Goal: Task Accomplishment & Management: Complete application form

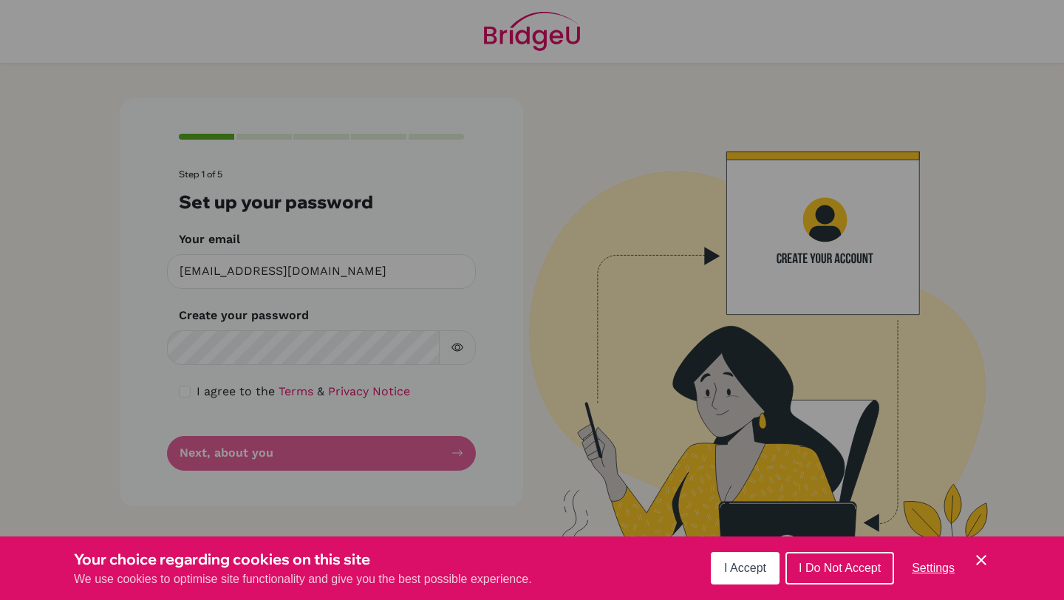
scroll to position [30354, 0]
click at [727, 571] on span "I Accept" at bounding box center [745, 567] width 42 height 13
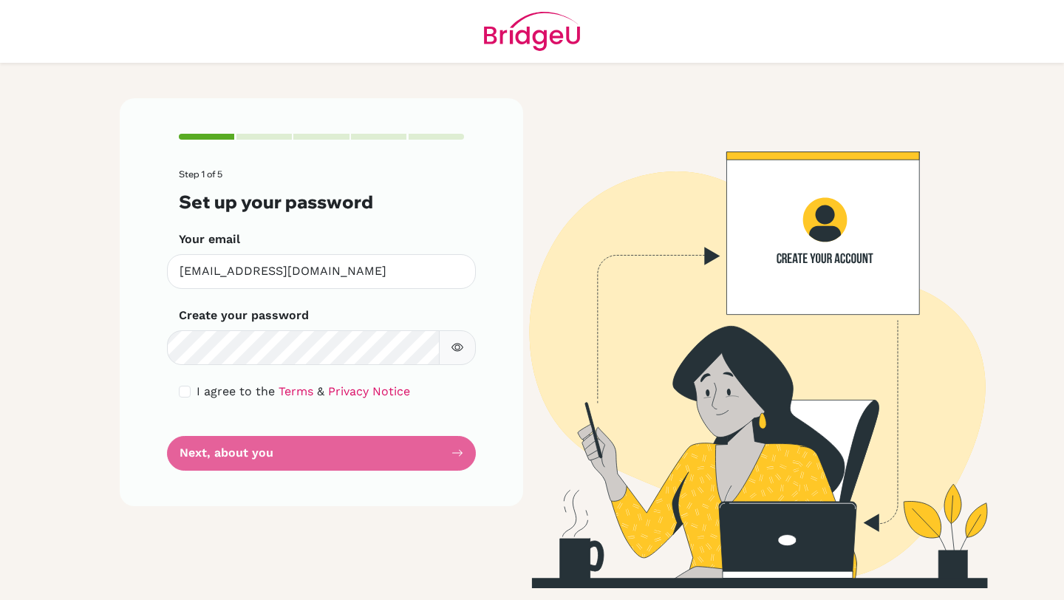
click at [299, 446] on form "Step 1 of 5 Set up your password Your email [EMAIL_ADDRESS][DOMAIN_NAME] Invali…" at bounding box center [321, 319] width 285 height 301
click at [188, 393] on input "checkbox" at bounding box center [185, 392] width 12 height 12
checkbox input "true"
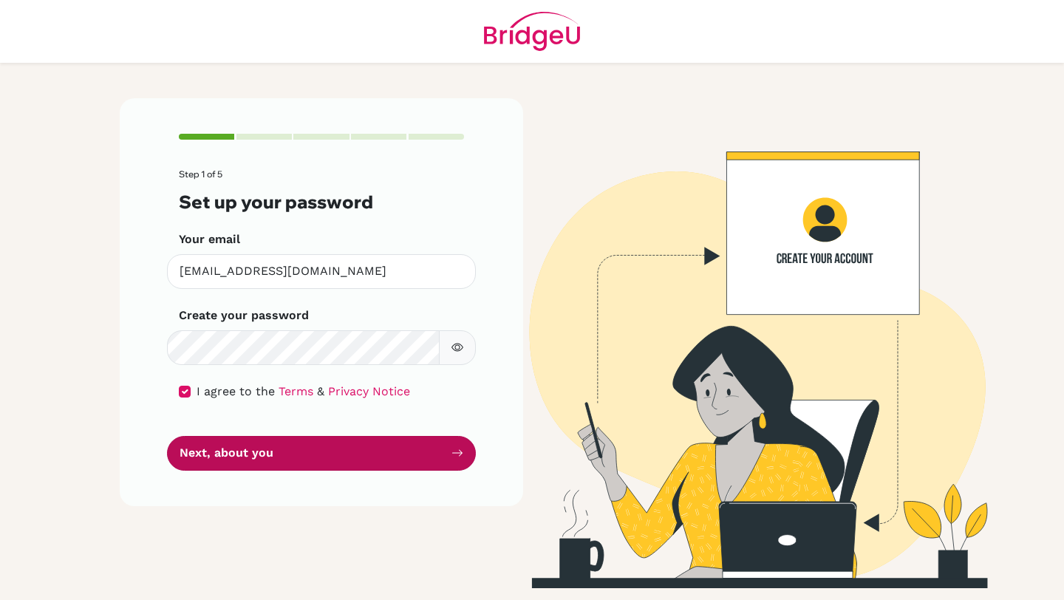
click at [214, 465] on button "Next, about you" at bounding box center [321, 453] width 309 height 35
click at [278, 446] on button "Next, about you" at bounding box center [321, 453] width 309 height 35
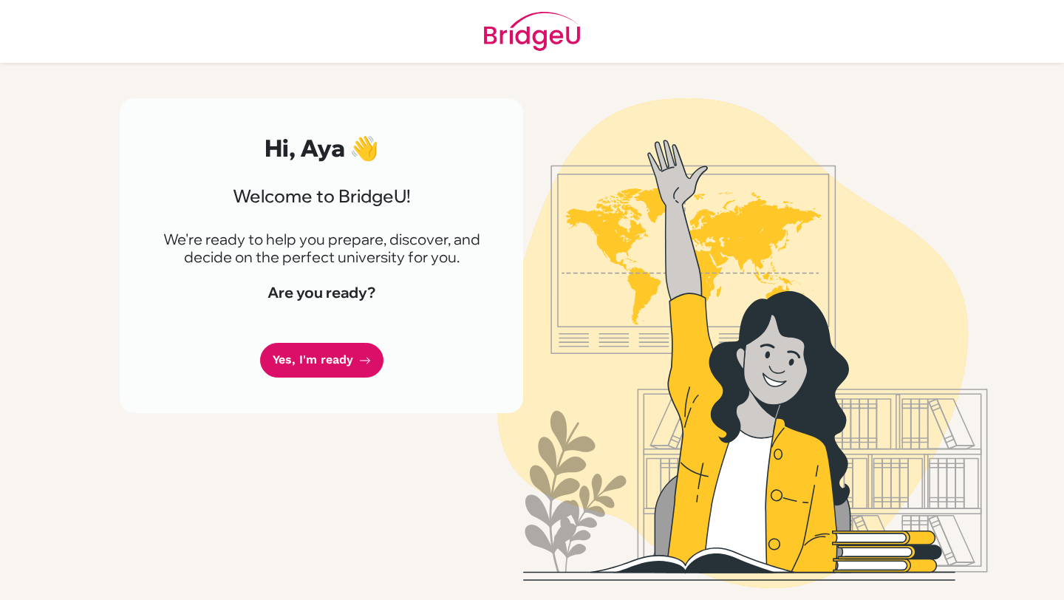
scroll to position [30354, 0]
